Goal: Transaction & Acquisition: Purchase product/service

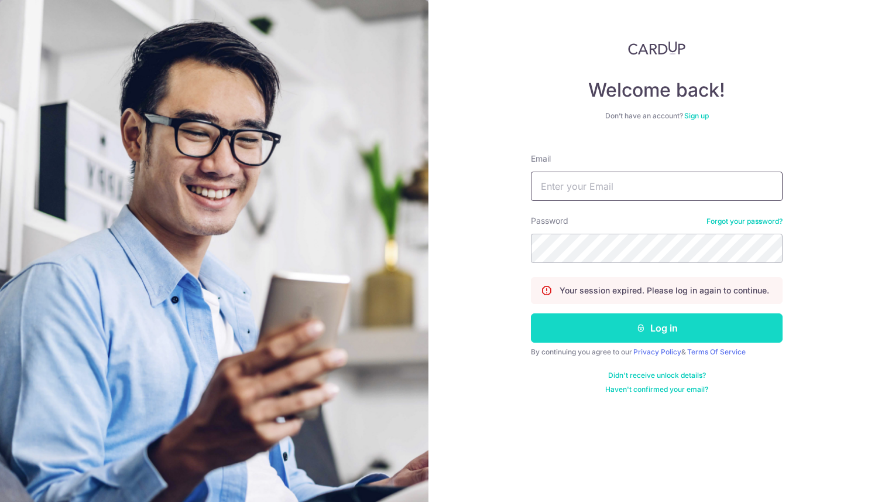
type input "[PERSON_NAME][EMAIL_ADDRESS][PERSON_NAME][DOMAIN_NAME]"
click at [578, 325] on button "Log in" at bounding box center [657, 327] width 252 height 29
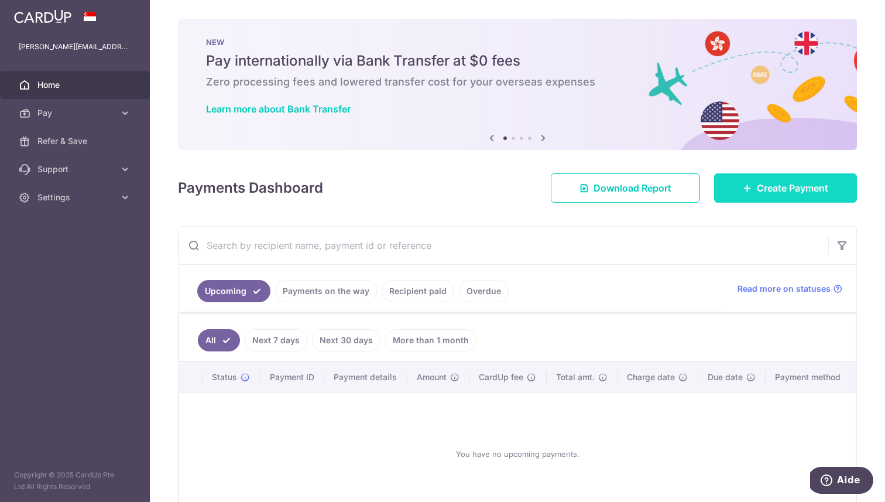
click at [761, 187] on span "Create Payment" at bounding box center [792, 188] width 71 height 14
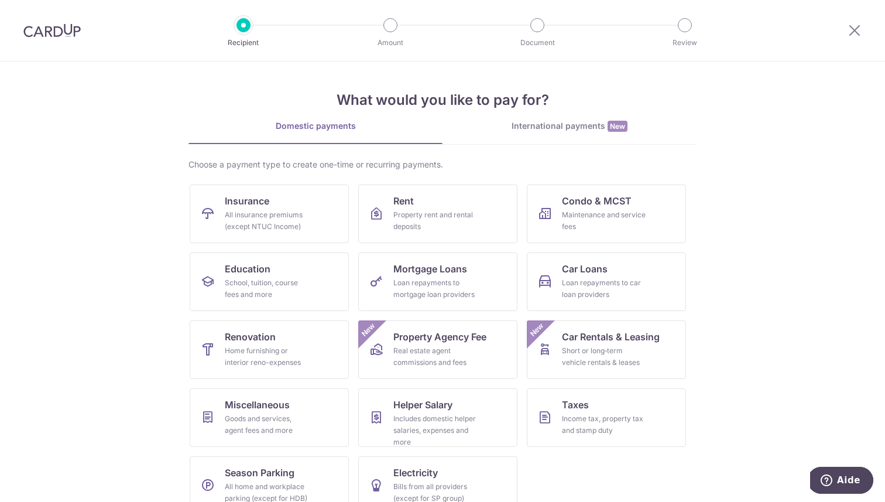
scroll to position [22, 0]
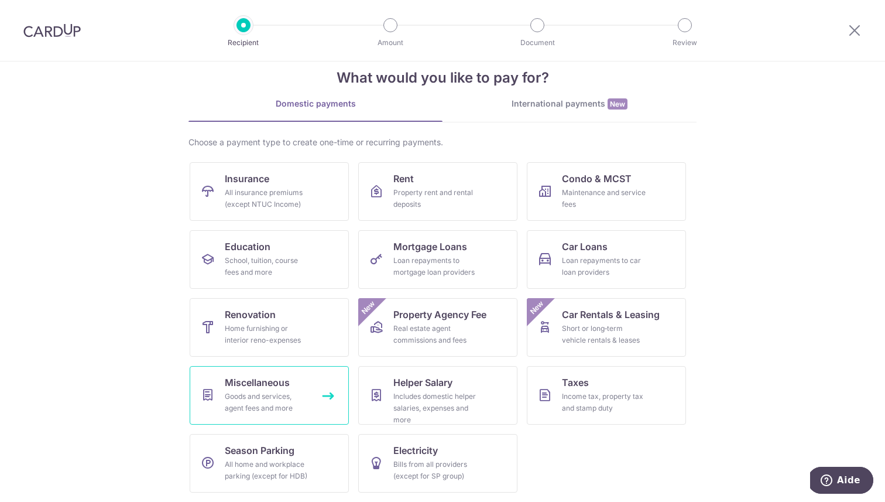
click at [319, 395] on link "Miscellaneous Goods and services, agent fees and more" at bounding box center [269, 395] width 159 height 59
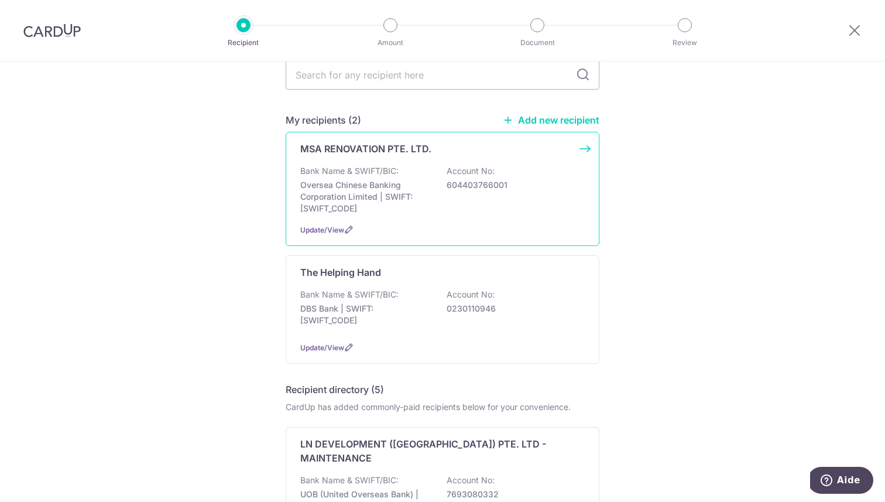
scroll to position [137, 0]
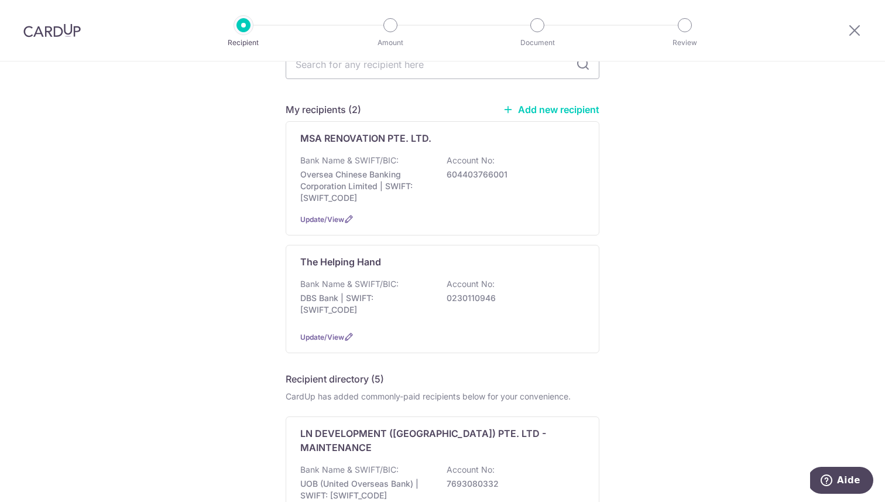
click at [532, 104] on link "Add new recipient" at bounding box center [551, 110] width 97 height 12
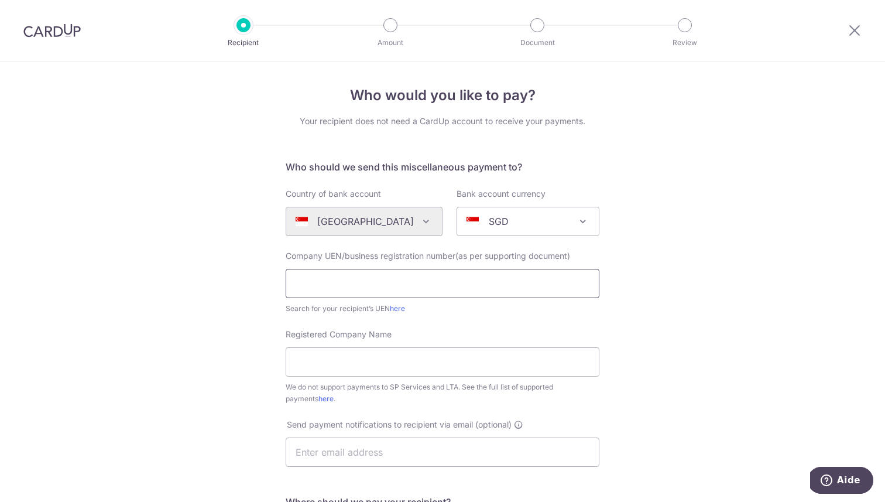
click at [388, 289] on input "text" at bounding box center [443, 283] width 314 height 29
